Goal: Navigation & Orientation: Find specific page/section

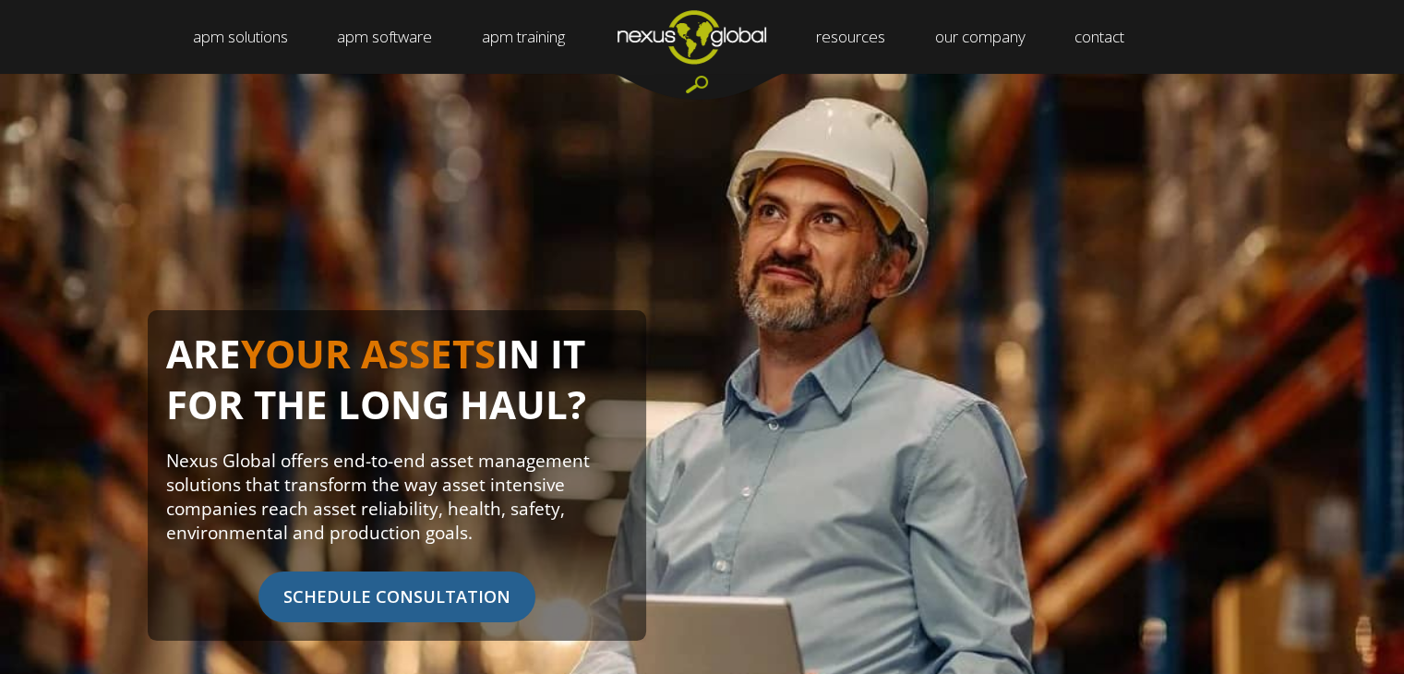
scroll to position [277, 0]
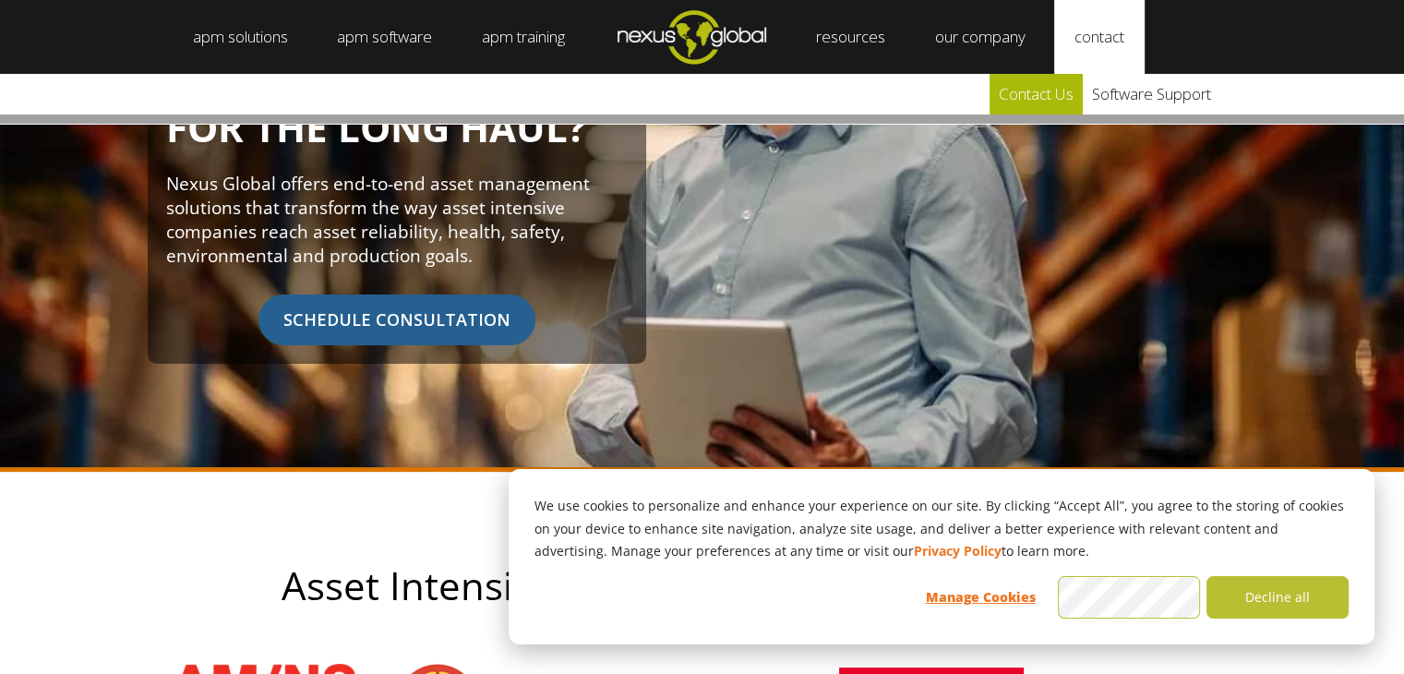
click at [1061, 102] on link "Contact Us" at bounding box center [1035, 94] width 93 height 41
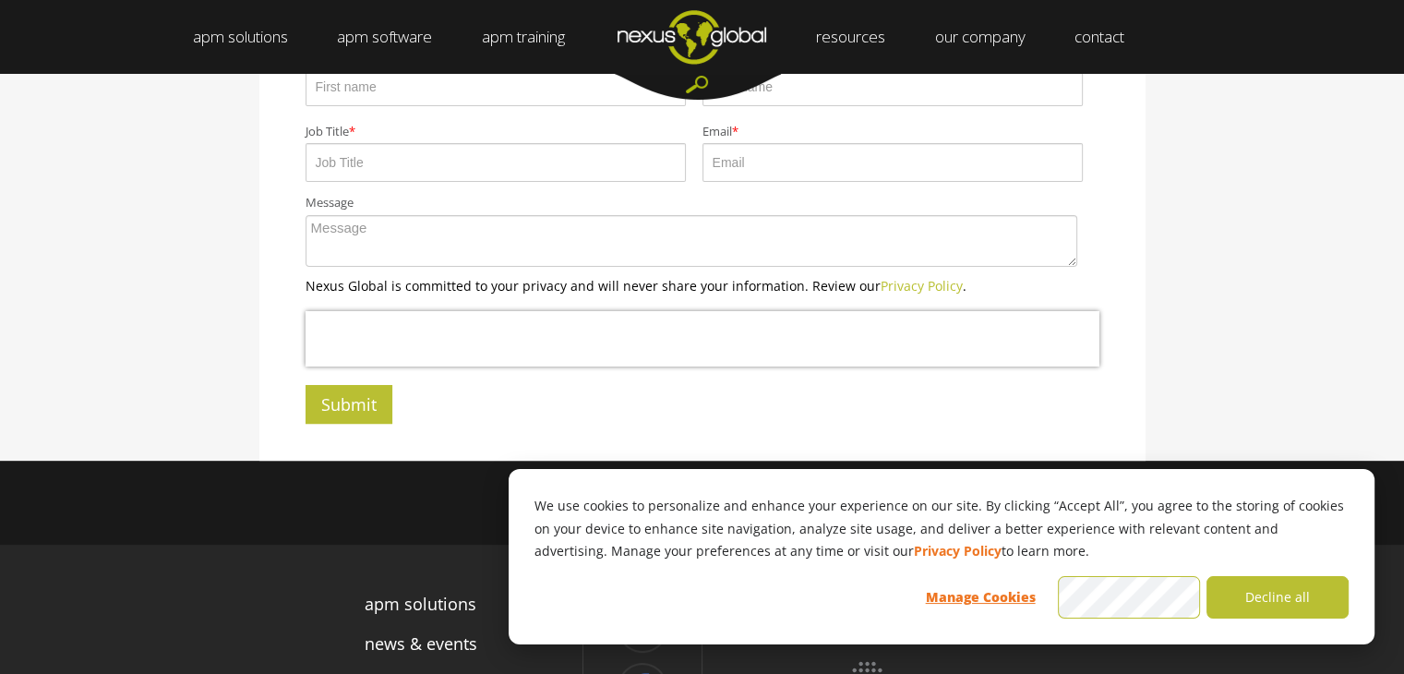
scroll to position [796, 0]
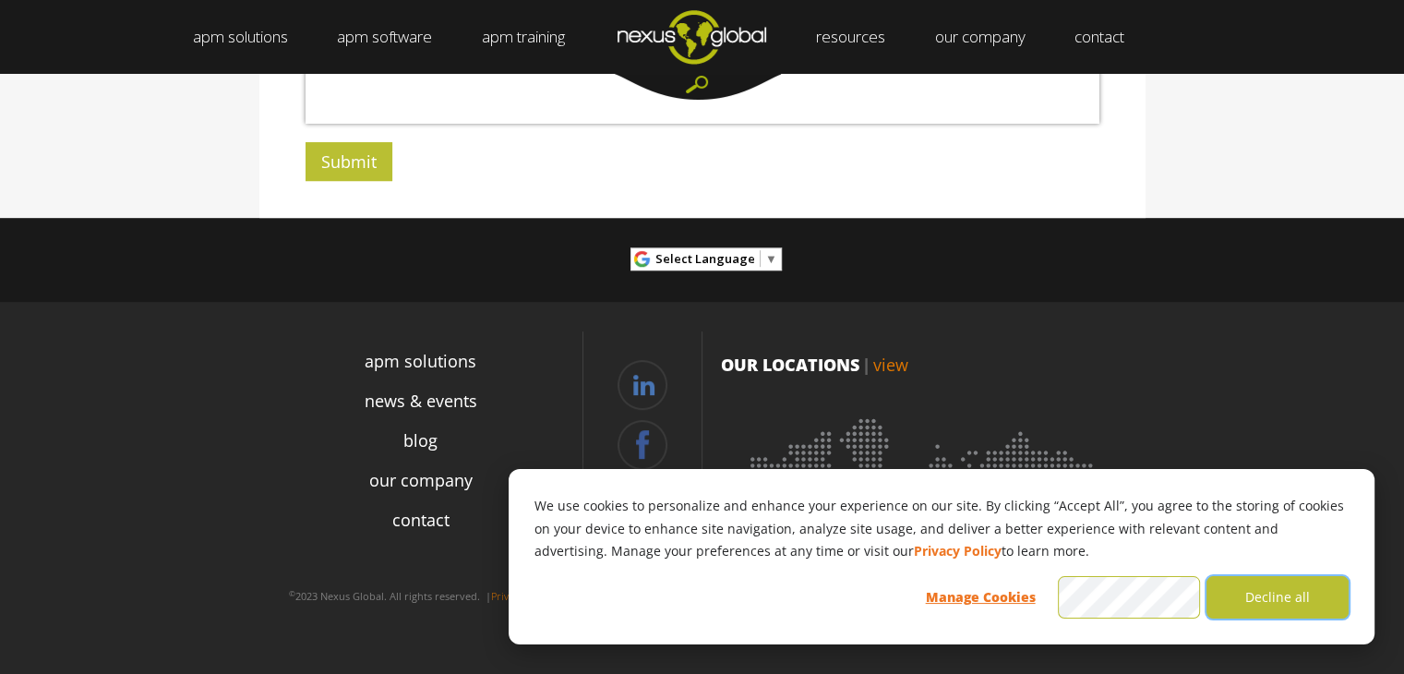
click at [1270, 592] on button "Decline all" at bounding box center [1277, 597] width 142 height 42
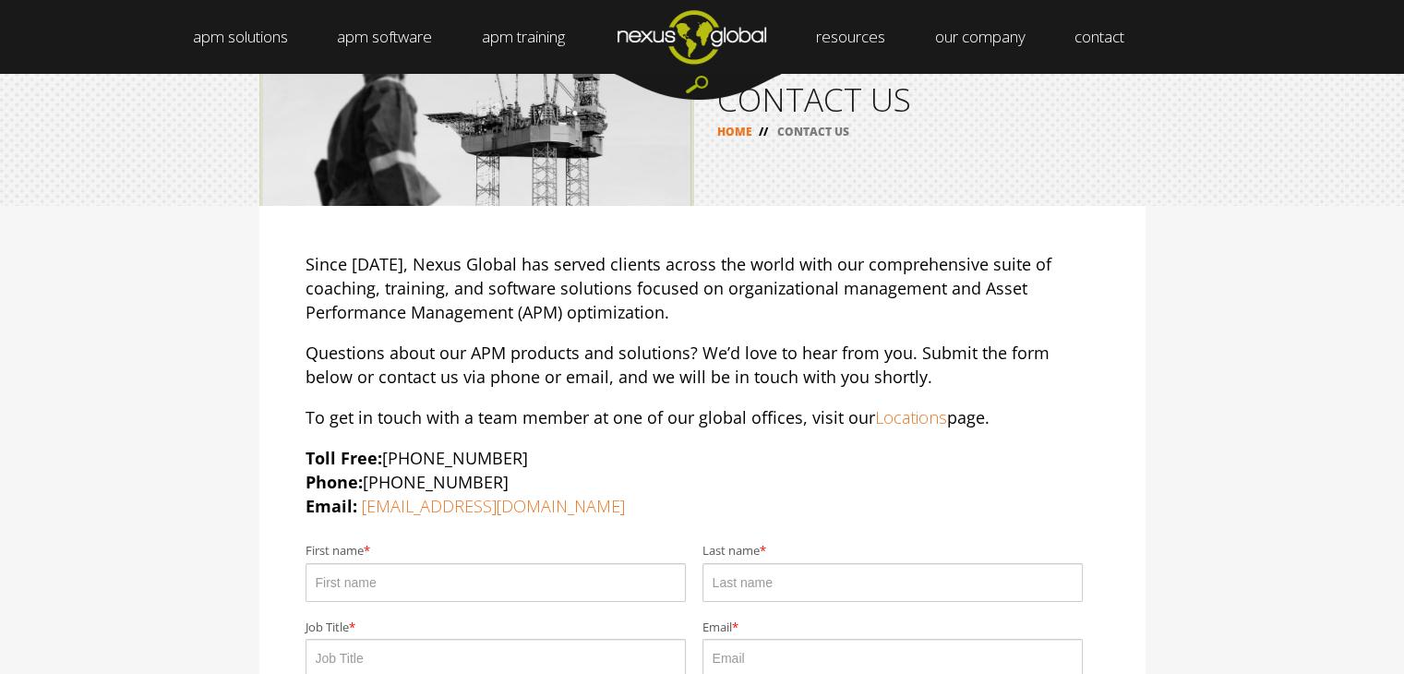
scroll to position [0, 0]
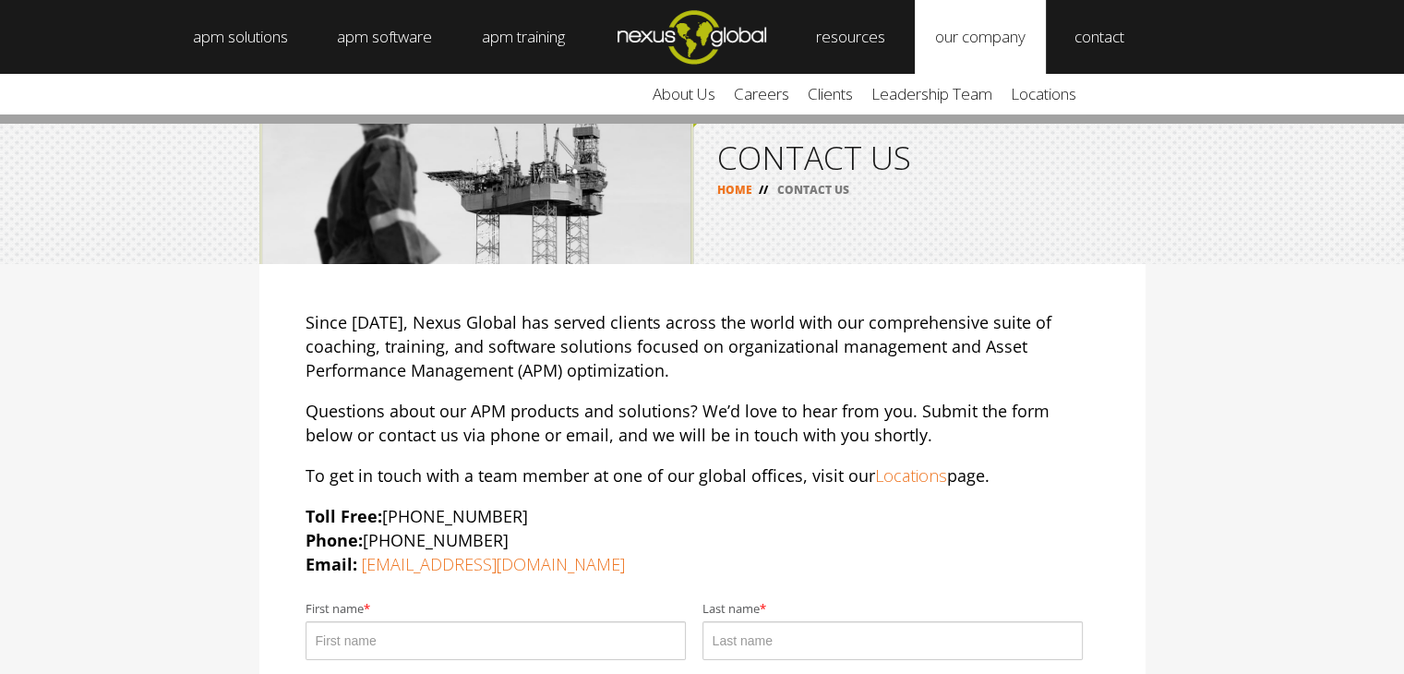
click at [971, 40] on link "our company" at bounding box center [979, 37] width 131 height 74
click at [723, 97] on link "about us" at bounding box center [683, 94] width 81 height 41
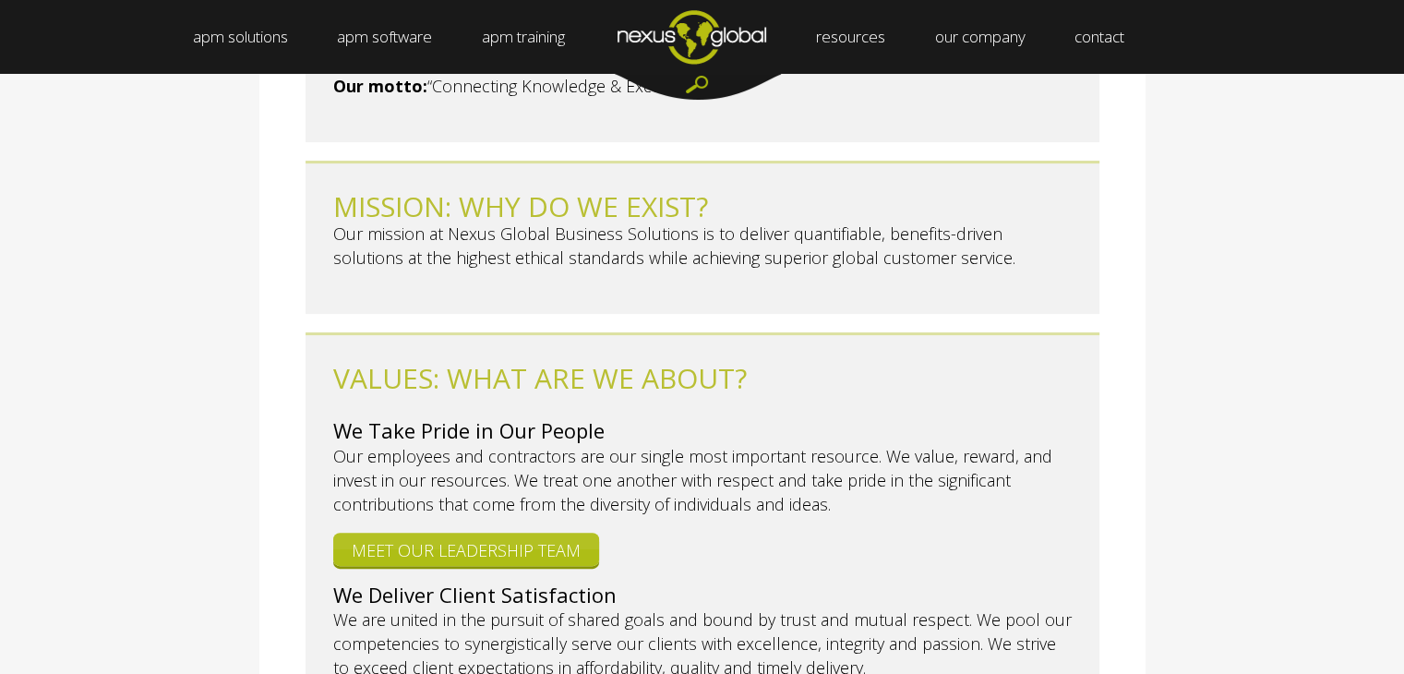
scroll to position [646, 0]
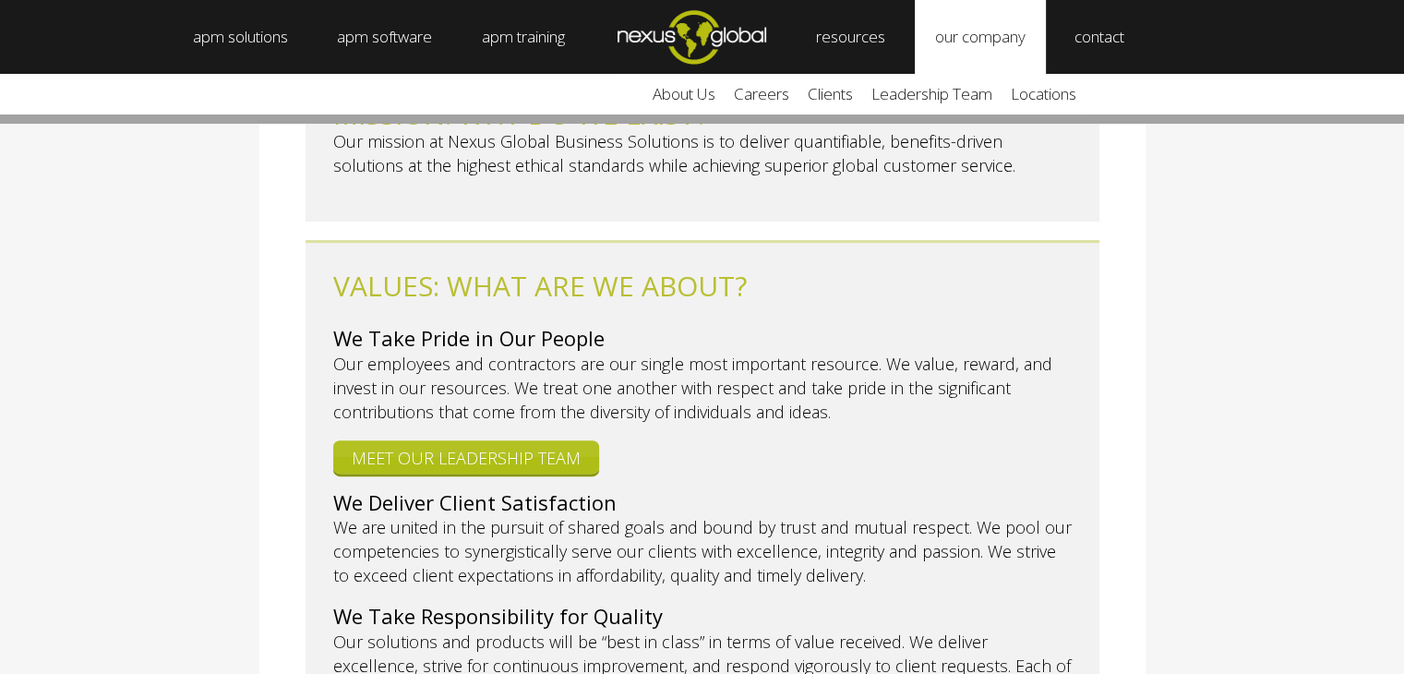
click at [1014, 56] on link "our company" at bounding box center [979, 37] width 131 height 74
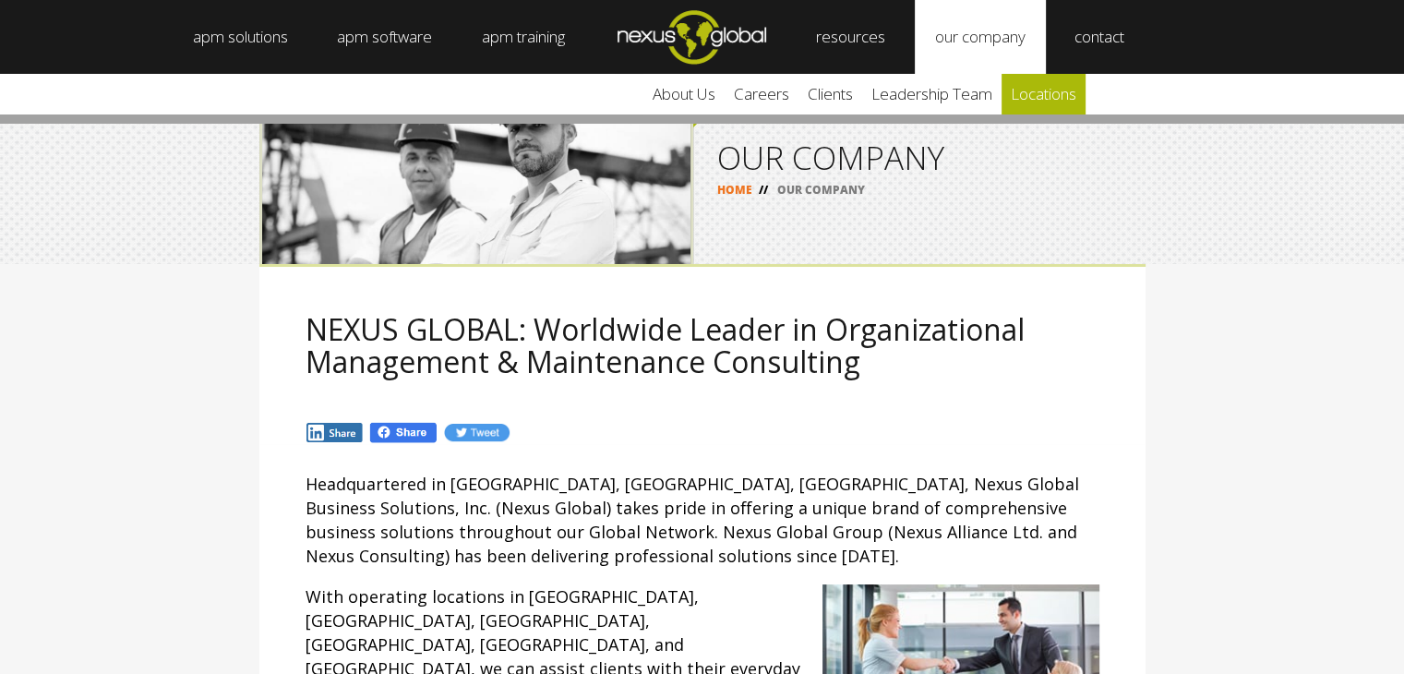
click at [1033, 109] on link "locations" at bounding box center [1043, 94] width 84 height 41
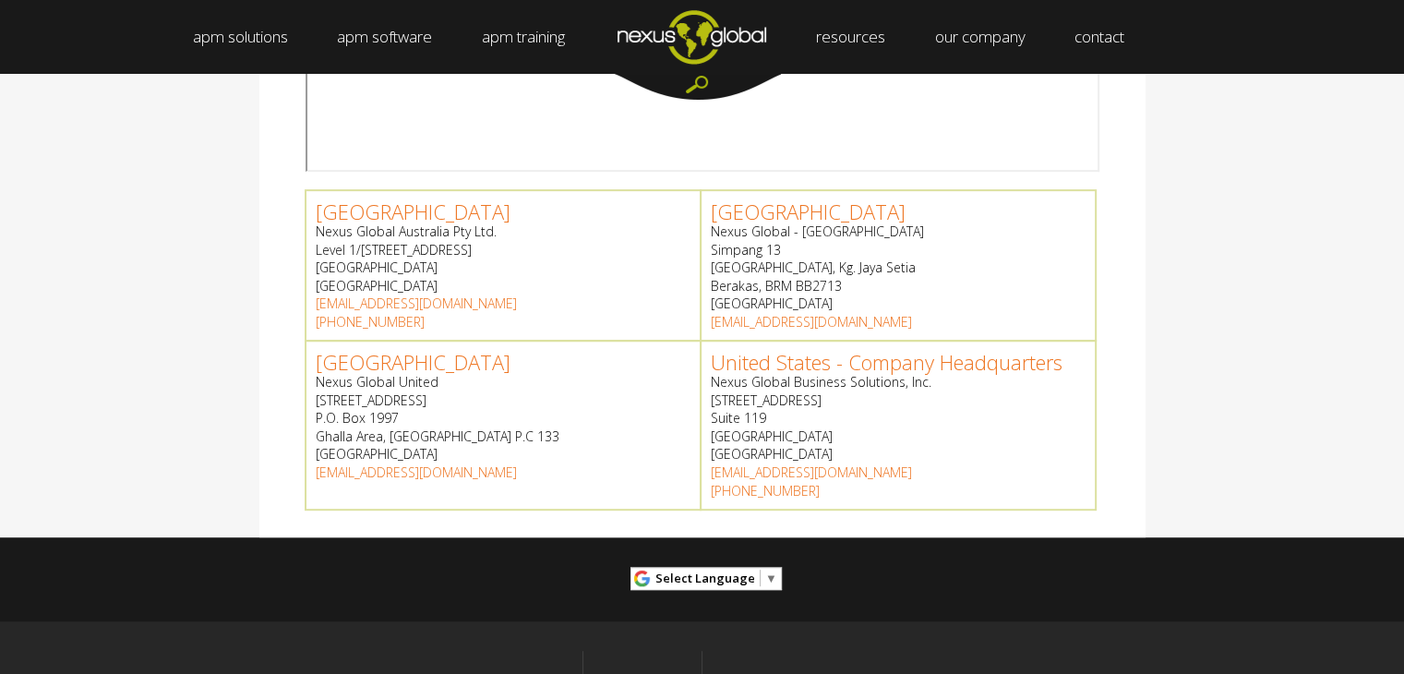
scroll to position [1057, 0]
